Goal: Find specific page/section: Find specific page/section

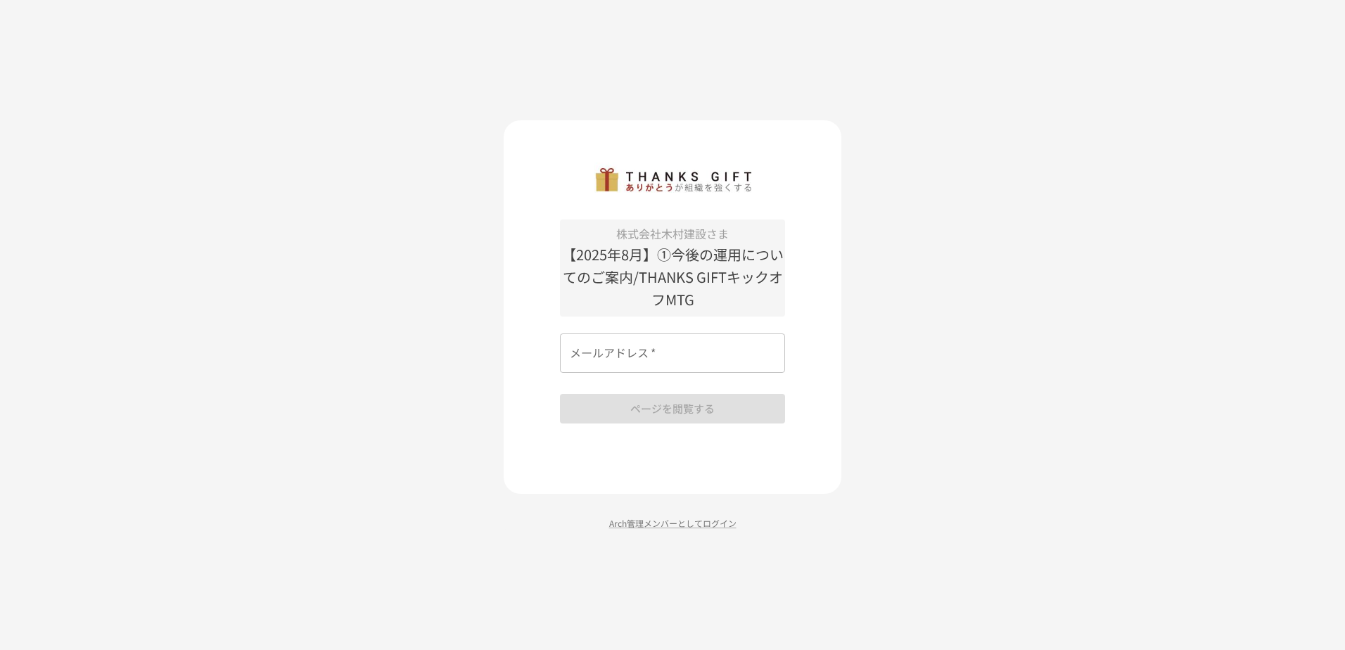
drag, startPoint x: 670, startPoint y: 0, endPoint x: 974, endPoint y: 171, distance: 348.7
click at [974, 160] on div "株式会社木村建設さま 【2025年8月】①今後の運用についてのご案内/THANKS GIFTキックオフMTG メールアドレス   * メールアドレス   * …" at bounding box center [672, 325] width 1345 height 650
click at [976, 192] on div "株式会社木村建設さま 【2025年8月】①今後の運用についてのご案内/THANKS GIFTキックオフMTG メールアドレス   * メールアドレス   * …" at bounding box center [672, 325] width 1345 height 650
drag, startPoint x: 0, startPoint y: 0, endPoint x: 996, endPoint y: 179, distance: 1012.1
click at [996, 179] on div "株式会社木村建設さま 【2025年8月】①今後の運用についてのご案内/THANKS GIFTキックオフMTG メールアドレス   * メールアドレス   * …" at bounding box center [672, 325] width 1345 height 650
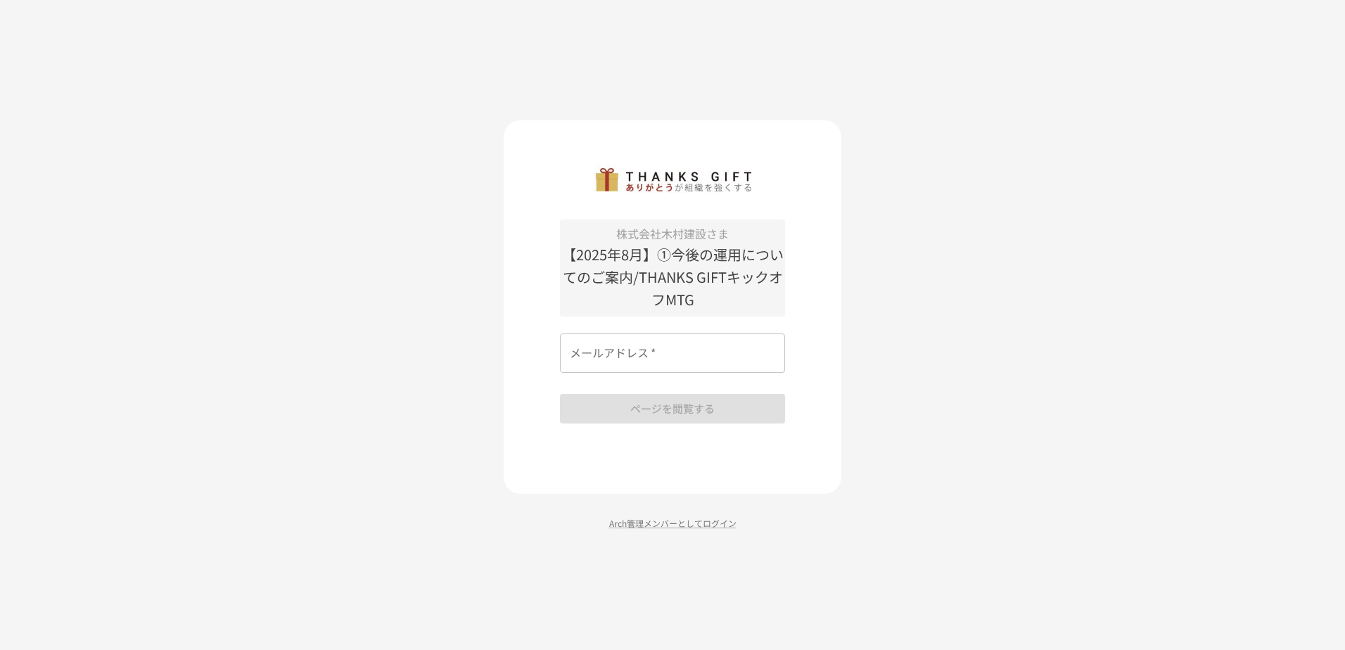
click at [701, 253] on p "【2025年8月】①今後の運用についてのご案内/THANKS GIFTキックオフMTG" at bounding box center [672, 277] width 225 height 68
drag, startPoint x: 632, startPoint y: 253, endPoint x: 631, endPoint y: 267, distance: 13.4
click at [631, 260] on p "【2025年8月】①今後の運用についてのご案内/THANKS GIFTキックオフMTG" at bounding box center [672, 277] width 225 height 68
click at [661, 352] on input "メールアドレス   *" at bounding box center [672, 352] width 225 height 39
type input "**********"
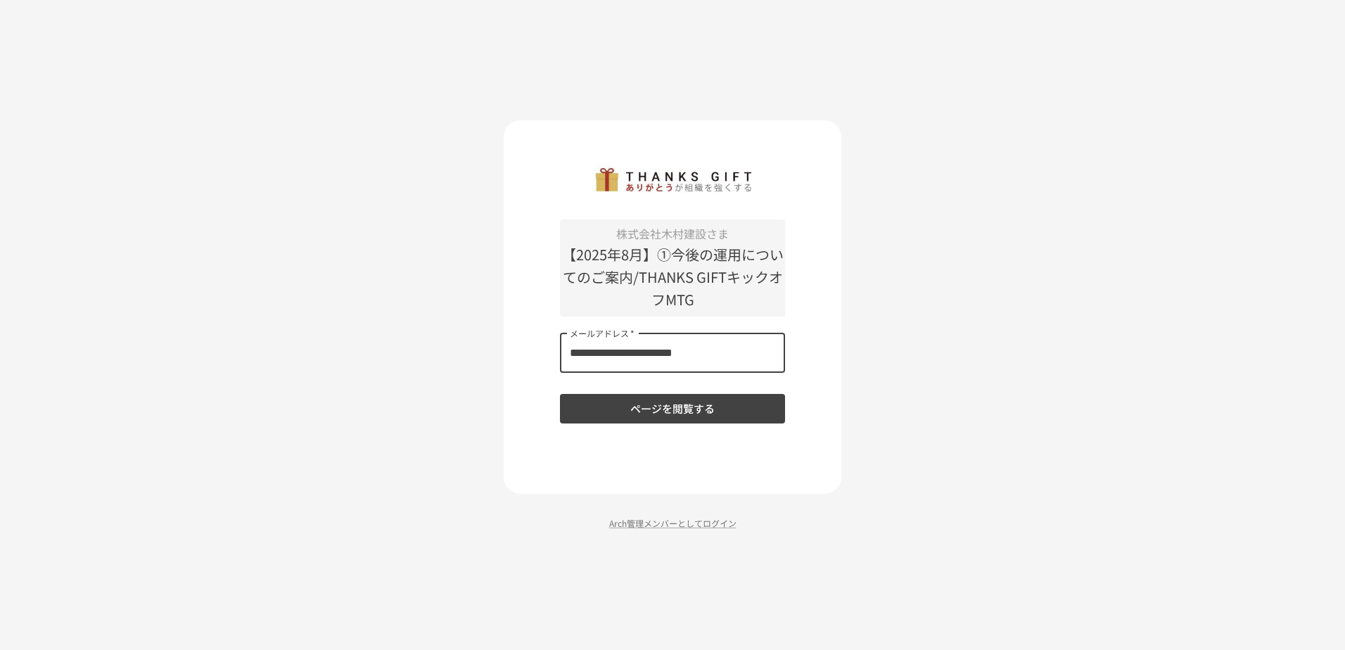
click at [705, 409] on button "ページを閲覧する" at bounding box center [672, 409] width 225 height 30
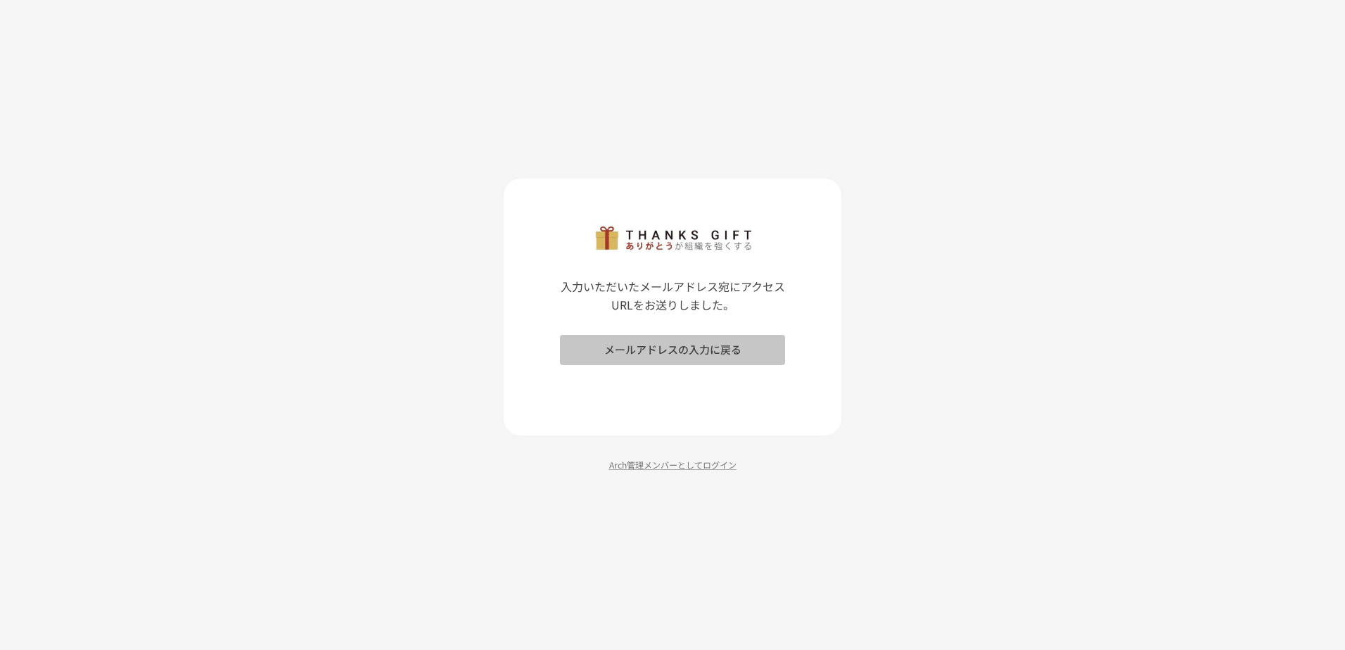
click at [709, 351] on button "メールアドレスの入力に戻る" at bounding box center [672, 350] width 225 height 30
